Goal: Check status: Check status

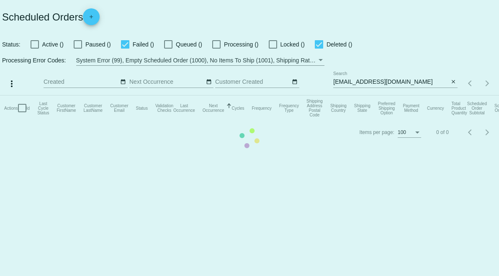
click at [411, 95] on mat-table "Actions Id Last Cycle Status Customer FirstName Customer LastName Customer Emai…" at bounding box center [249, 107] width 499 height 25
click at [410, 95] on mat-table "Actions Id Last Cycle Status Customer FirstName Customer LastName Customer Emai…" at bounding box center [249, 107] width 499 height 25
click at [409, 95] on mat-table "Actions Id Last Cycle Status Customer FirstName Customer LastName Customer Emai…" at bounding box center [249, 107] width 499 height 25
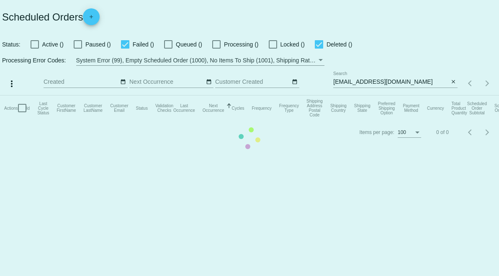
click at [409, 95] on mat-table "Actions Id Last Cycle Status Customer FirstName Customer LastName Customer Emai…" at bounding box center [249, 107] width 499 height 25
drag, startPoint x: 409, startPoint y: 79, endPoint x: 348, endPoint y: 81, distance: 61.1
click at [348, 95] on mat-table "Actions Id Last Cycle Status Customer FirstName Customer LastName Customer Emai…" at bounding box center [249, 107] width 499 height 25
click at [356, 95] on mat-table "Actions Id Last Cycle Status Customer FirstName Customer LastName Customer Emai…" at bounding box center [249, 107] width 499 height 25
click at [382, 95] on mat-table "Actions Id Last Cycle Status Customer FirstName Customer LastName Customer Emai…" at bounding box center [249, 107] width 499 height 25
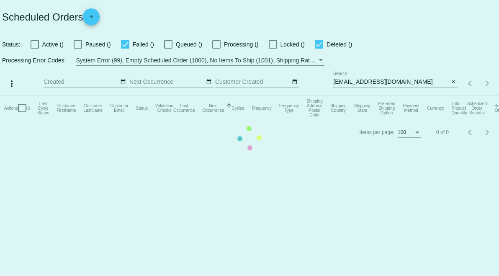
click at [392, 95] on mat-table "Actions Id Last Cycle Status Customer FirstName Customer LastName Customer Emai…" at bounding box center [249, 107] width 499 height 25
click at [394, 95] on mat-table "Actions Id Last Cycle Status Customer FirstName Customer LastName Customer Emai…" at bounding box center [249, 107] width 499 height 25
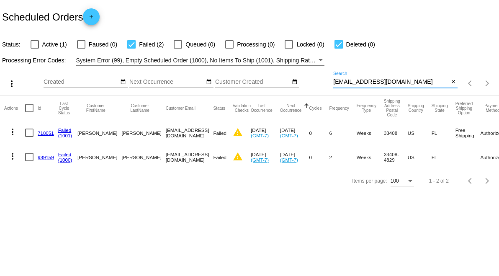
drag, startPoint x: 412, startPoint y: 82, endPoint x: 345, endPoint y: 59, distance: 70.5
click at [331, 84] on div "more_vert Aug Jan Feb Mar [DATE]" at bounding box center [249, 81] width 499 height 30
paste input "su322@ao"
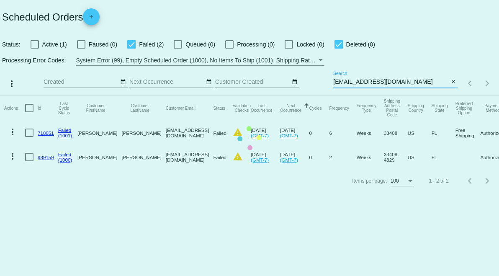
type input "[EMAIL_ADDRESS][DOMAIN_NAME]"
